Goal: Transaction & Acquisition: Purchase product/service

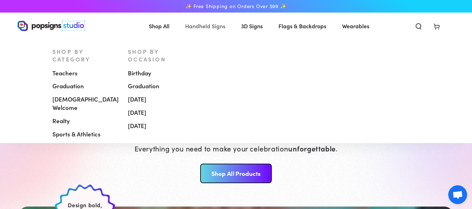
click at [201, 29] on span "Handheld Signs" at bounding box center [205, 26] width 40 height 10
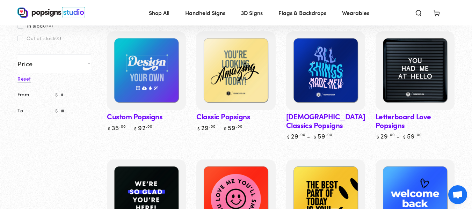
scroll to position [87, 0]
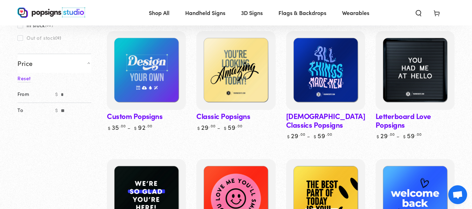
click at [143, 118] on link "Custom Popsigns" at bounding box center [146, 81] width 79 height 100
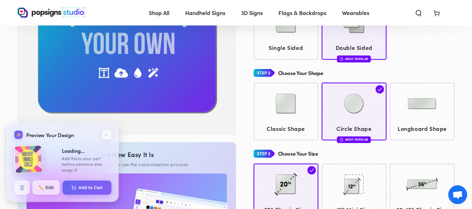
type input "**********"
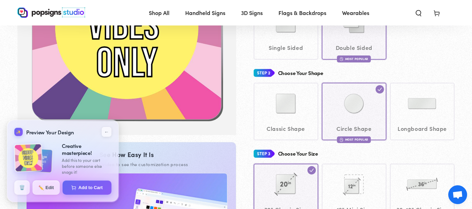
scroll to position [197, 0]
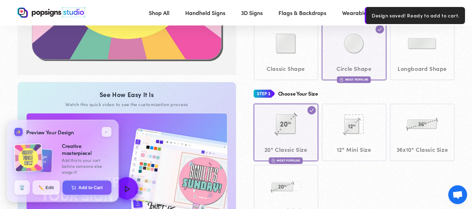
click at [292, 77] on div "Classic Shape Circle Shape Most Popular" at bounding box center [354, 52] width 201 height 58
click at [288, 49] on div "Classic Shape Circle Shape Most Popular" at bounding box center [354, 52] width 201 height 58
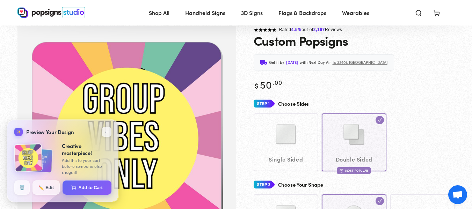
scroll to position [24, 0]
drag, startPoint x: 108, startPoint y: 130, endPoint x: 321, endPoint y: 153, distance: 214.9
click at [108, 130] on button "←" at bounding box center [107, 132] width 10 height 10
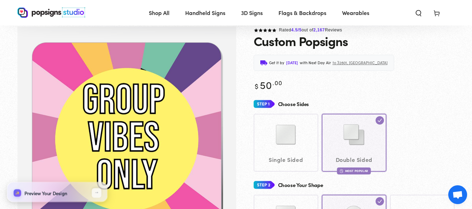
click at [334, 145] on div "Single Sided Double Sided Most Popular" at bounding box center [354, 143] width 201 height 58
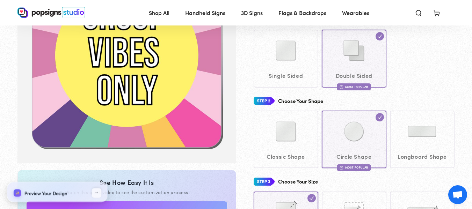
scroll to position [109, 0]
click at [274, 139] on div "Classic Shape Circle Shape Most Popular" at bounding box center [354, 140] width 201 height 58
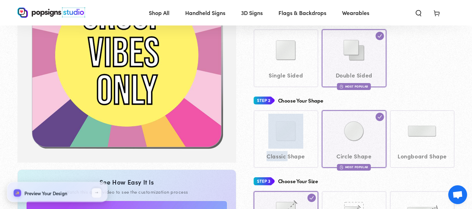
click at [278, 137] on div "Classic Shape Circle Shape Most Popular" at bounding box center [354, 140] width 201 height 58
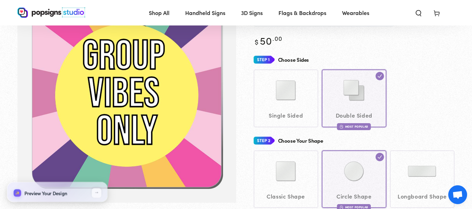
scroll to position [69, 0]
click at [351, 91] on div "Single Sided Double Sided Most Popular" at bounding box center [354, 98] width 201 height 58
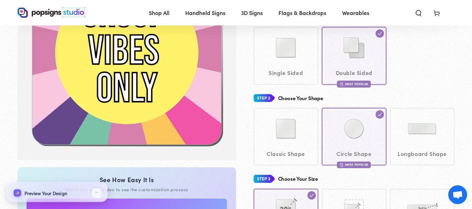
scroll to position [112, 0]
click at [95, 194] on button "←" at bounding box center [97, 193] width 10 height 10
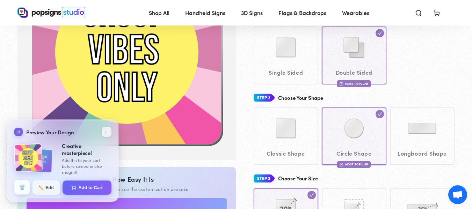
click at [26, 191] on button "🗑️" at bounding box center [22, 187] width 16 height 15
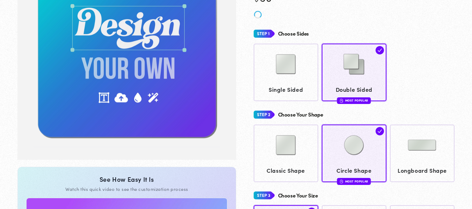
scroll to position [109, 0]
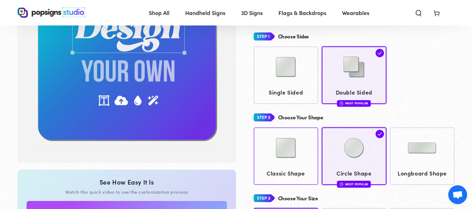
click at [277, 156] on img at bounding box center [286, 148] width 35 height 35
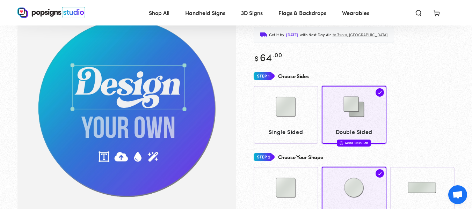
scroll to position [99, 0]
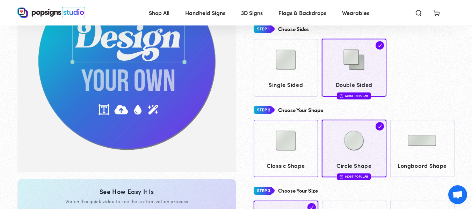
click at [291, 143] on img at bounding box center [286, 140] width 35 height 35
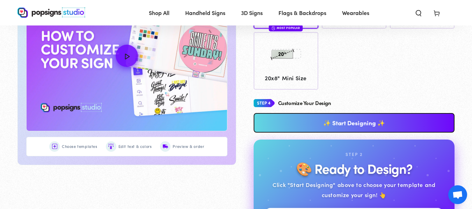
scroll to position [330, 0]
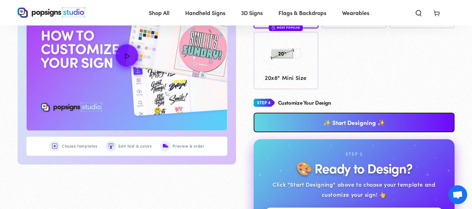
click at [369, 121] on link "✨ Start Designing ✨" at bounding box center [354, 123] width 201 height 20
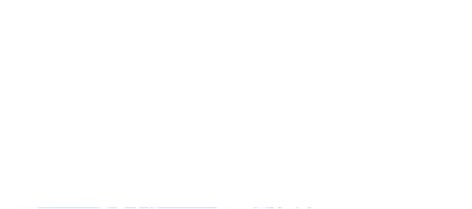
scroll to position [0, 0]
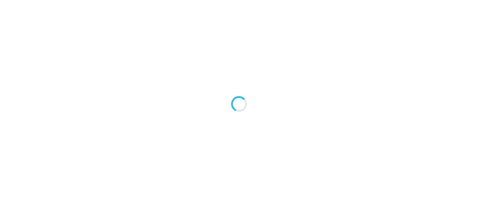
type textarea "An ancient tree with a door leading to a magical world"
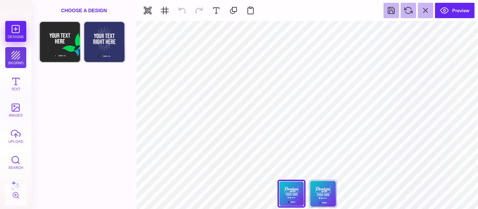
click at [19, 58] on button "bkgrnd" at bounding box center [15, 57] width 21 height 21
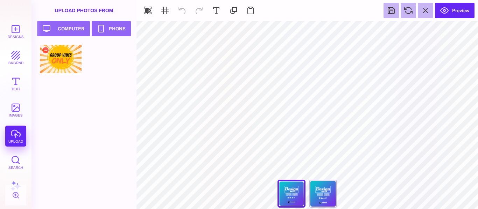
click at [75, 69] on div at bounding box center [60, 58] width 44 height 31
type input "#000000"
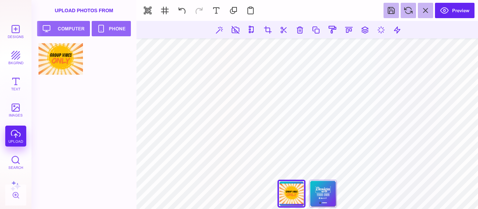
click at [411, 190] on section "***** **** Front Back" at bounding box center [306, 115] width 341 height 188
click at [409, 196] on section "***** **** Front Back" at bounding box center [306, 115] width 341 height 188
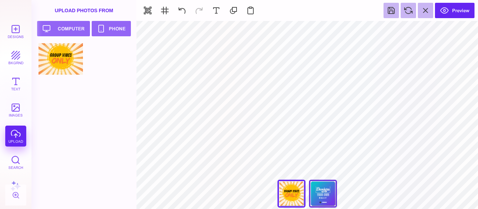
click at [328, 202] on div "Back" at bounding box center [323, 194] width 28 height 28
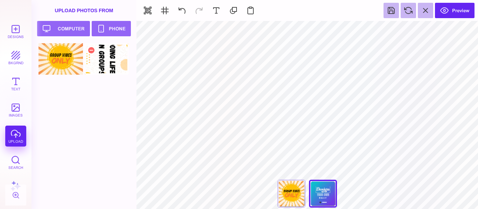
click at [109, 58] on div at bounding box center [106, 58] width 44 height 31
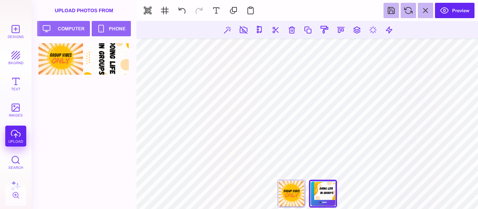
click at [204, 209] on html "Designs bkgrnd Text images upload Search AI set page background" at bounding box center [239, 104] width 478 height 209
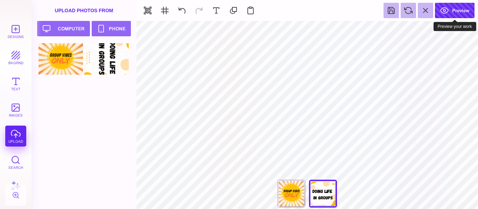
click at [451, 5] on button "Preview" at bounding box center [455, 10] width 40 height 15
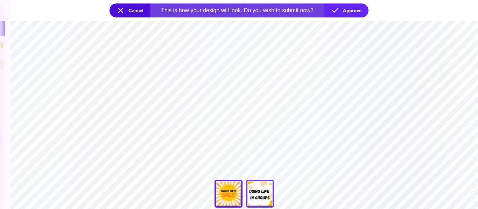
click at [263, 200] on div "Back" at bounding box center [260, 194] width 28 height 28
click at [225, 198] on div "Front" at bounding box center [228, 194] width 28 height 28
click at [265, 195] on div "Back" at bounding box center [260, 194] width 28 height 28
click at [230, 199] on div "Front" at bounding box center [228, 194] width 28 height 28
click at [354, 13] on button "Approve" at bounding box center [346, 10] width 44 height 14
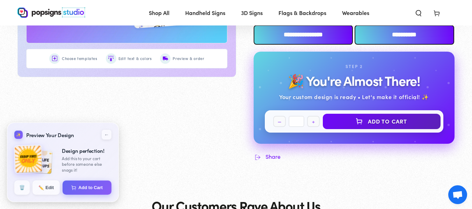
scroll to position [418, 0]
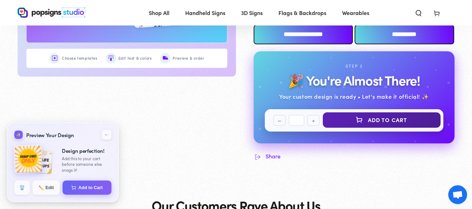
click at [406, 119] on button "Add to Cart" at bounding box center [382, 120] width 118 height 15
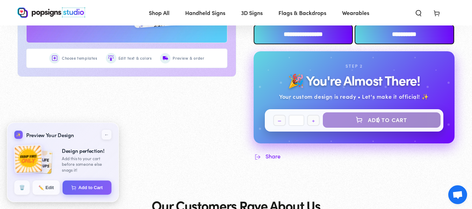
select select "**********"
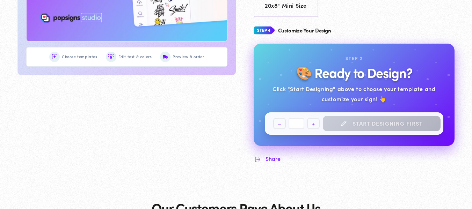
scroll to position [415, 0]
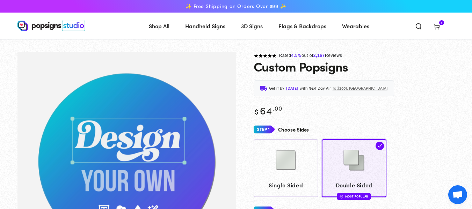
click at [440, 24] on icon at bounding box center [437, 26] width 7 height 7
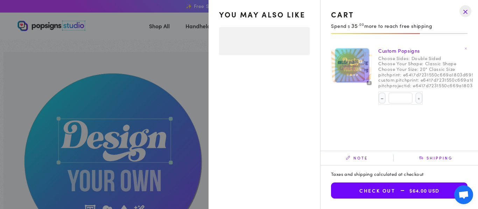
select select "**********"
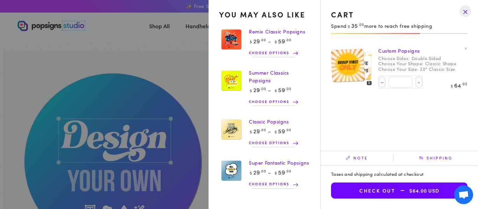
click at [367, 73] on img at bounding box center [357, 66] width 29 height 30
click at [359, 75] on img at bounding box center [347, 65] width 34 height 34
click at [349, 80] on img at bounding box center [347, 65] width 34 height 34
click at [349, 79] on img at bounding box center [347, 65] width 34 height 34
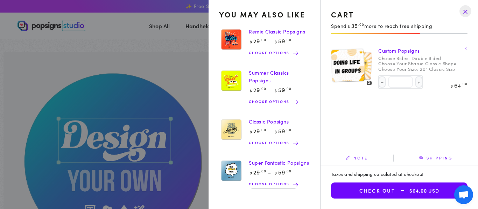
click at [349, 79] on img at bounding box center [347, 65] width 34 height 34
click at [378, 190] on button "Check out $64.00 USD" at bounding box center [399, 191] width 136 height 16
